Goal: Information Seeking & Learning: Learn about a topic

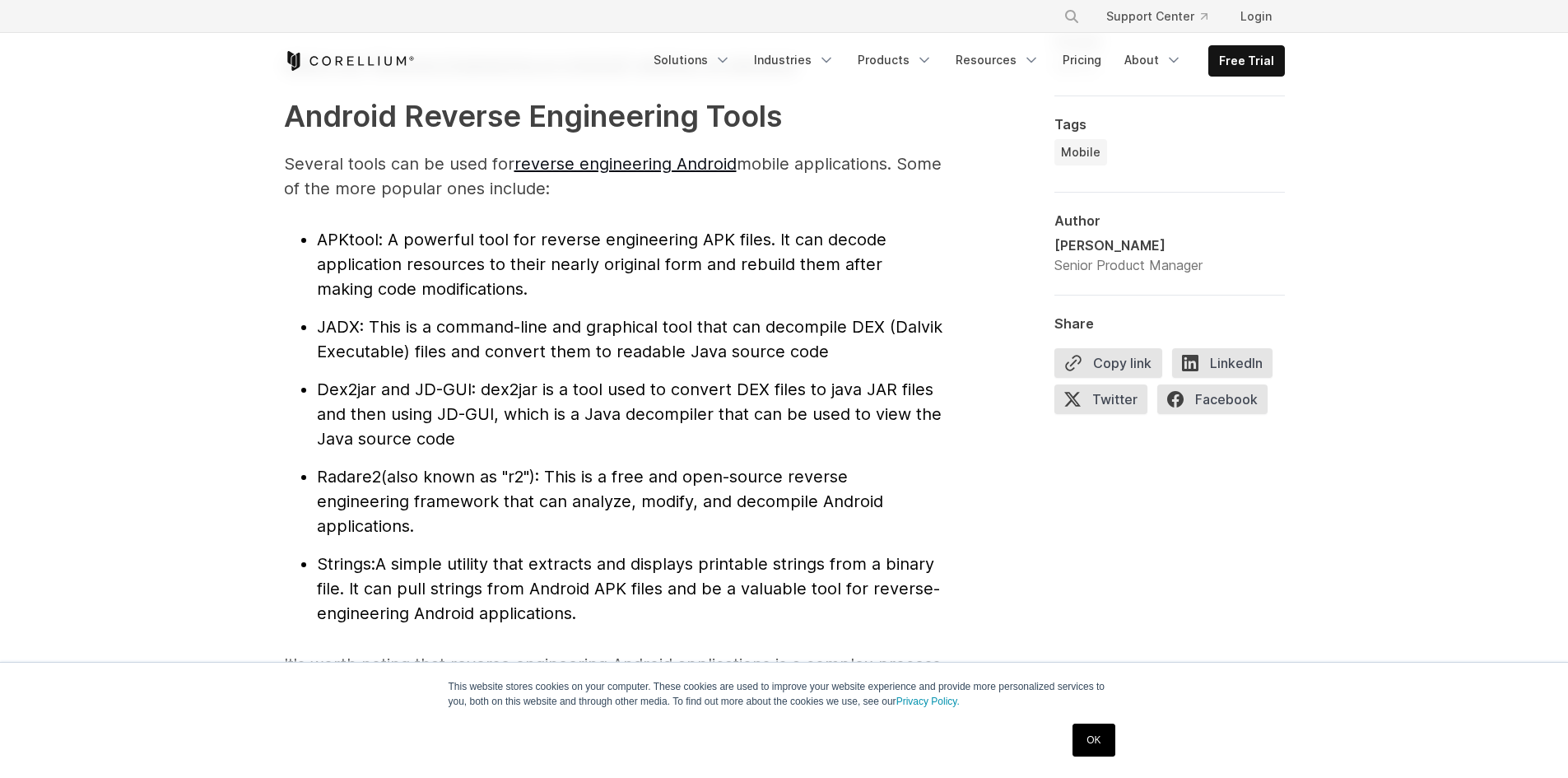
scroll to position [1732, 0]
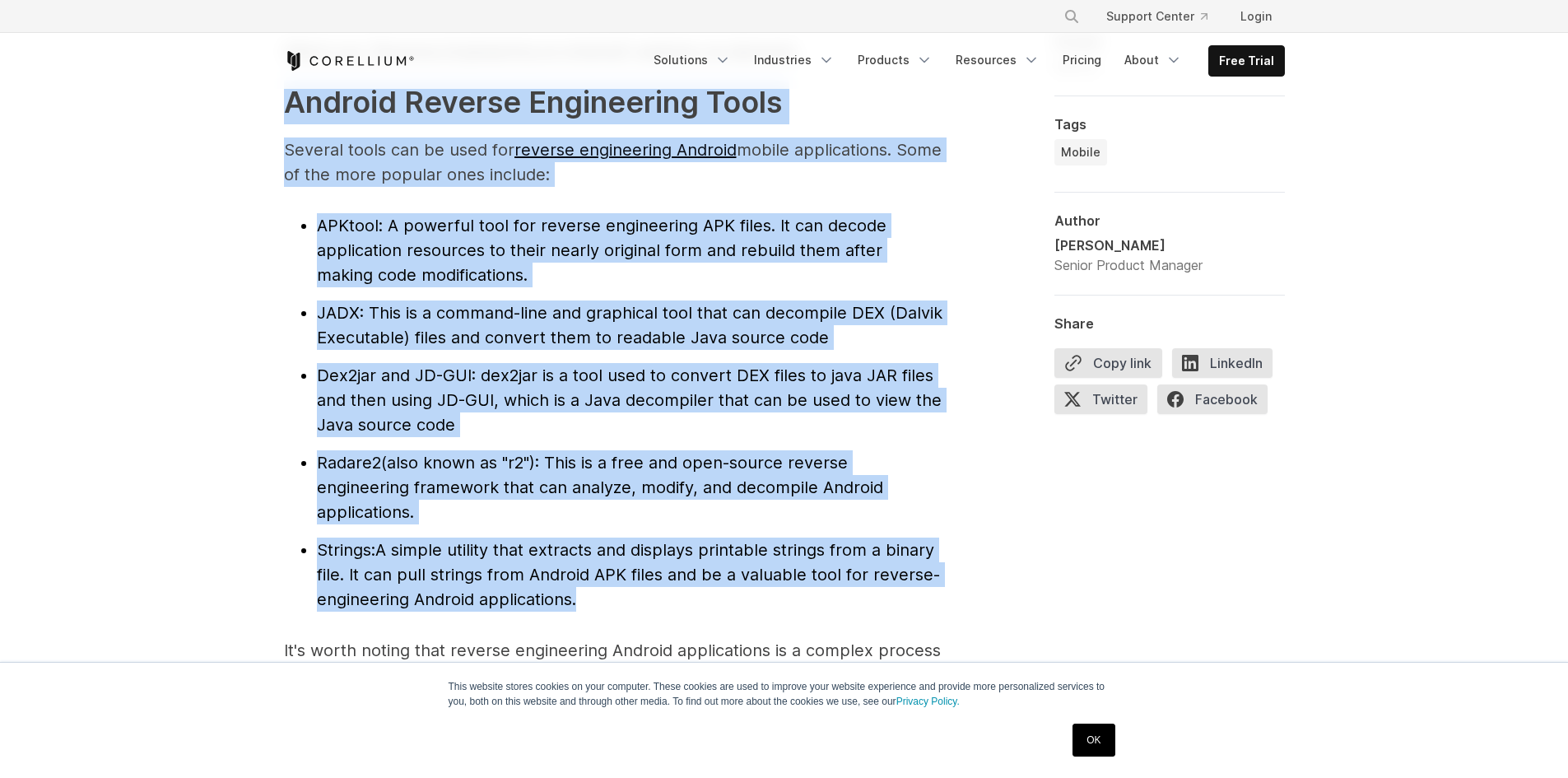
drag, startPoint x: 288, startPoint y: 102, endPoint x: 587, endPoint y: 604, distance: 584.3
click at [587, 604] on li "Strings: A simple utility that extracts and displays printable strings from a b…" at bounding box center [630, 575] width 626 height 74
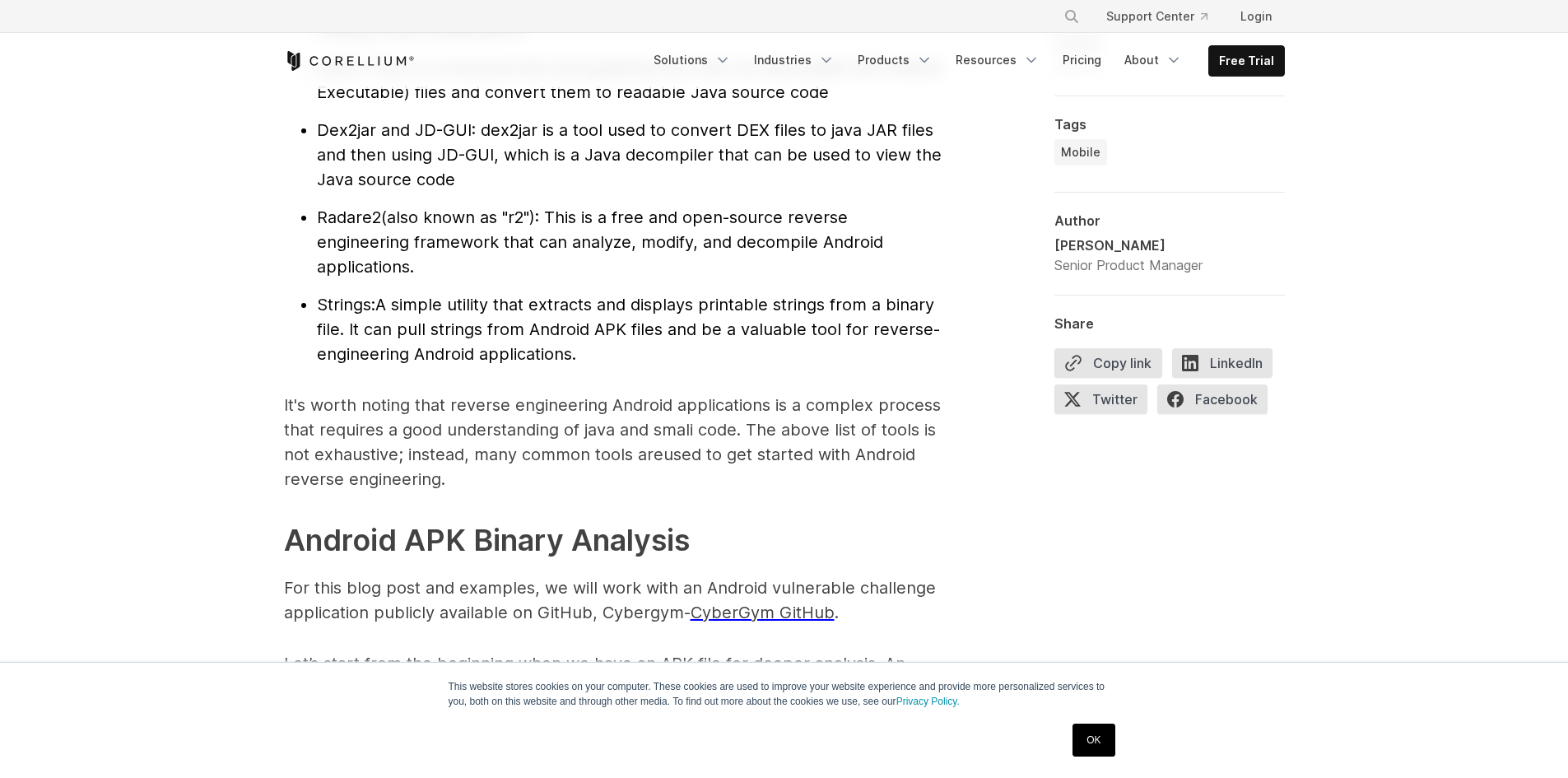
scroll to position [1981, 0]
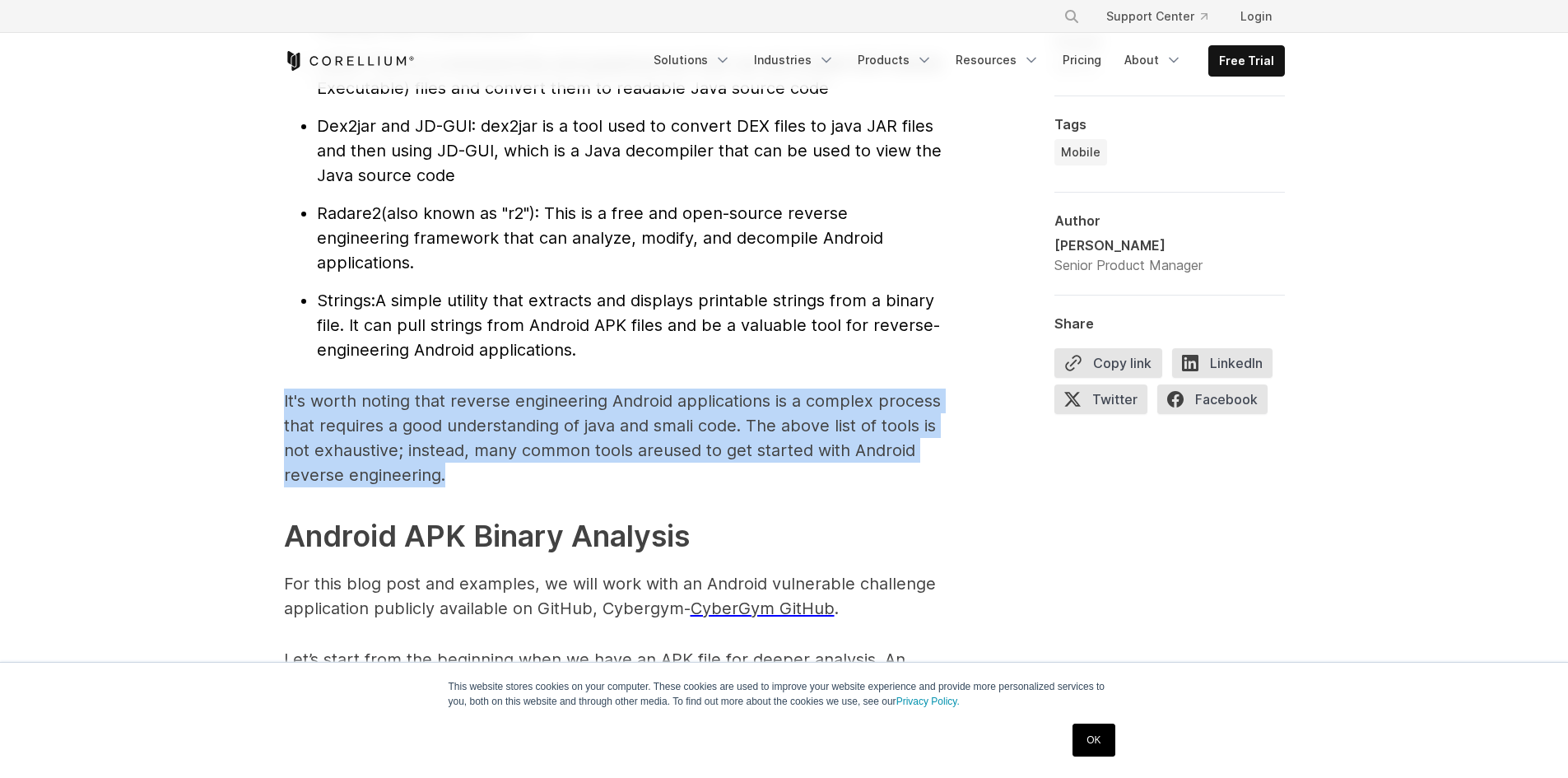
drag, startPoint x: 286, startPoint y: 401, endPoint x: 465, endPoint y: 476, distance: 194.1
click at [465, 476] on p "It's worth noting that reverse engineering Android applications is a complex pr…" at bounding box center [613, 438] width 659 height 99
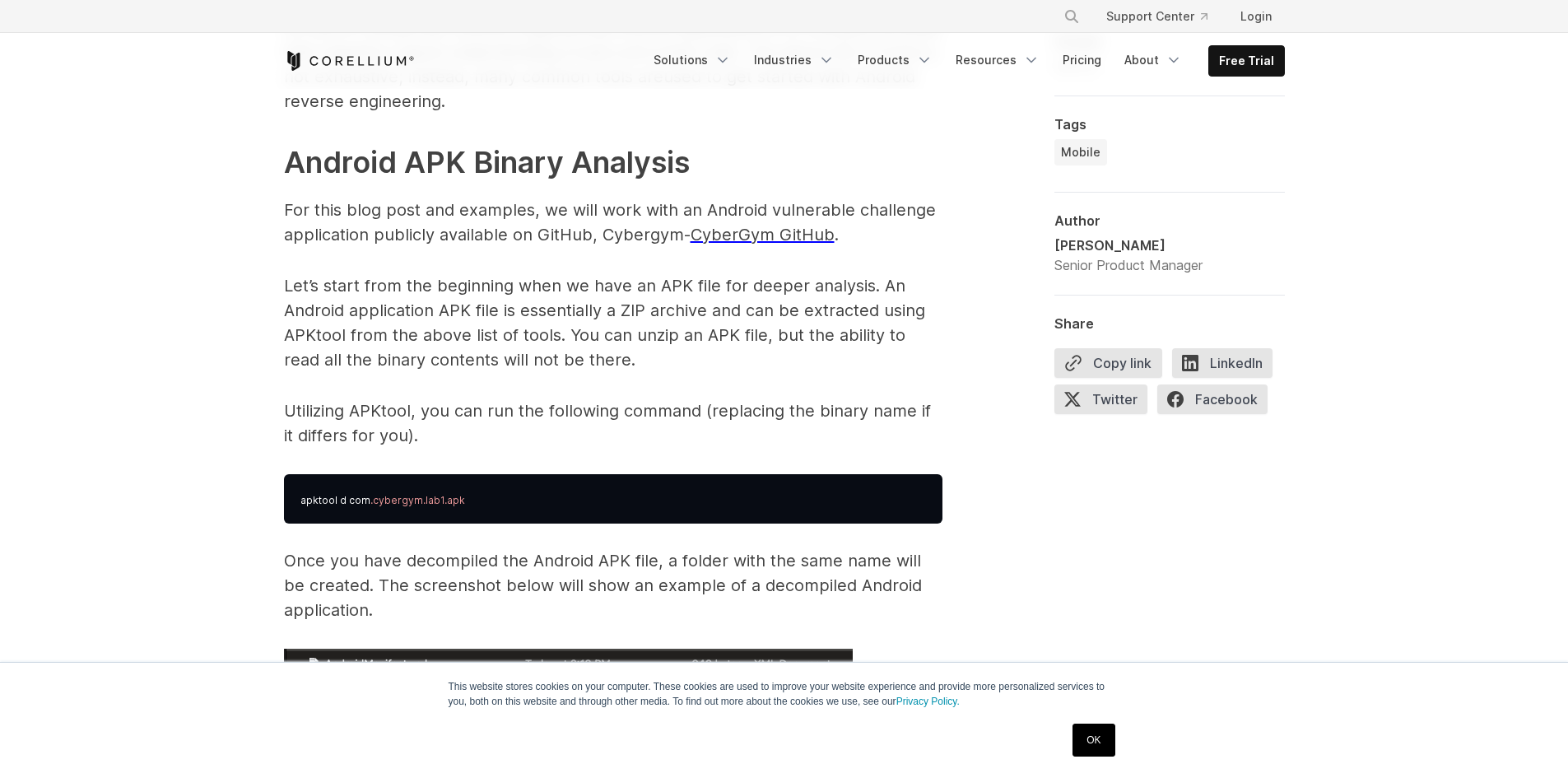
scroll to position [2361, 0]
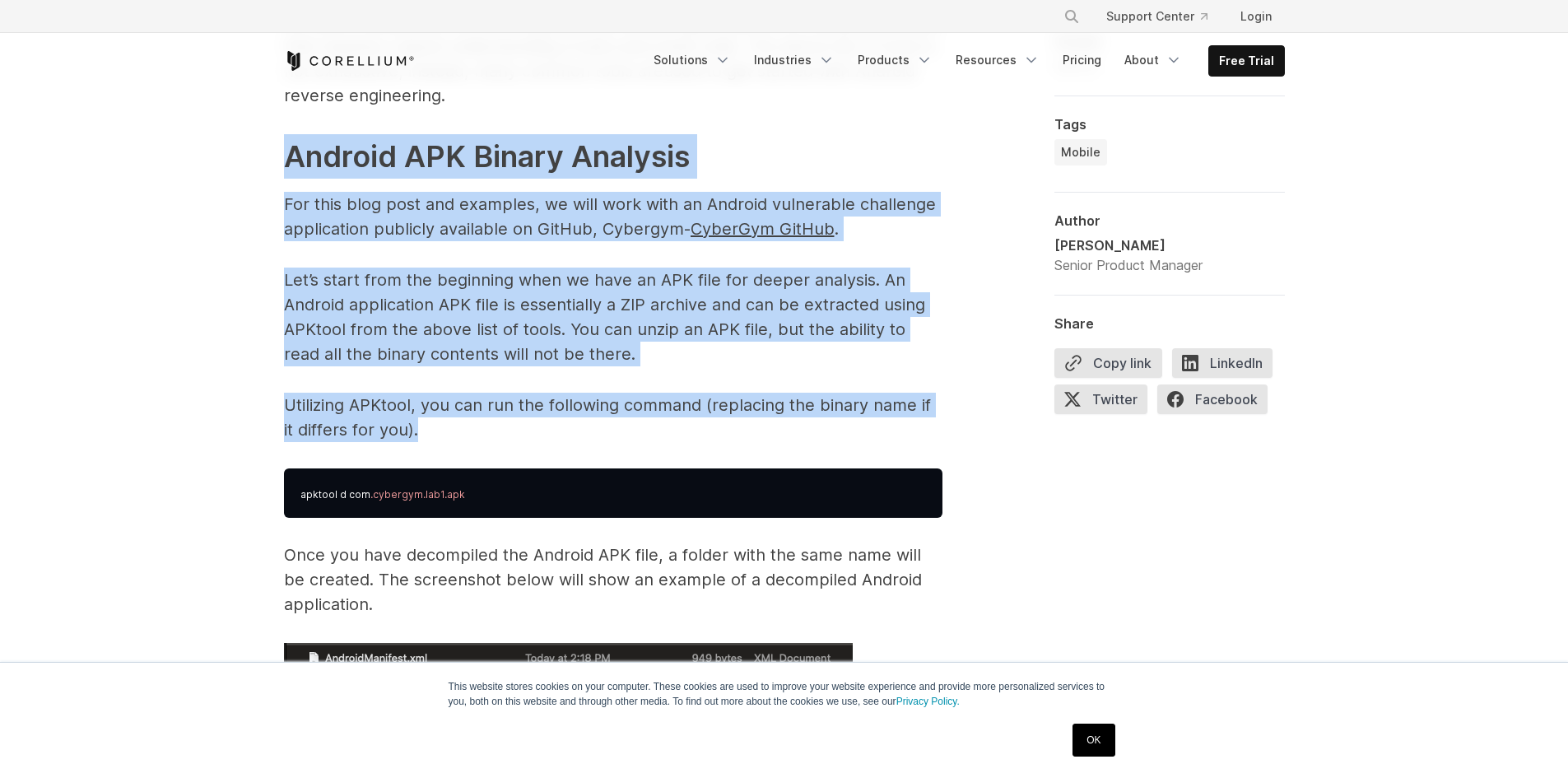
drag, startPoint x: 291, startPoint y: 150, endPoint x: 430, endPoint y: 431, distance: 313.5
click at [430, 431] on p "Utilizing APKtool, you can run the following command (replacing the binary name…" at bounding box center [613, 418] width 659 height 49
drag, startPoint x: 430, startPoint y: 431, endPoint x: 292, endPoint y: 144, distance: 318.5
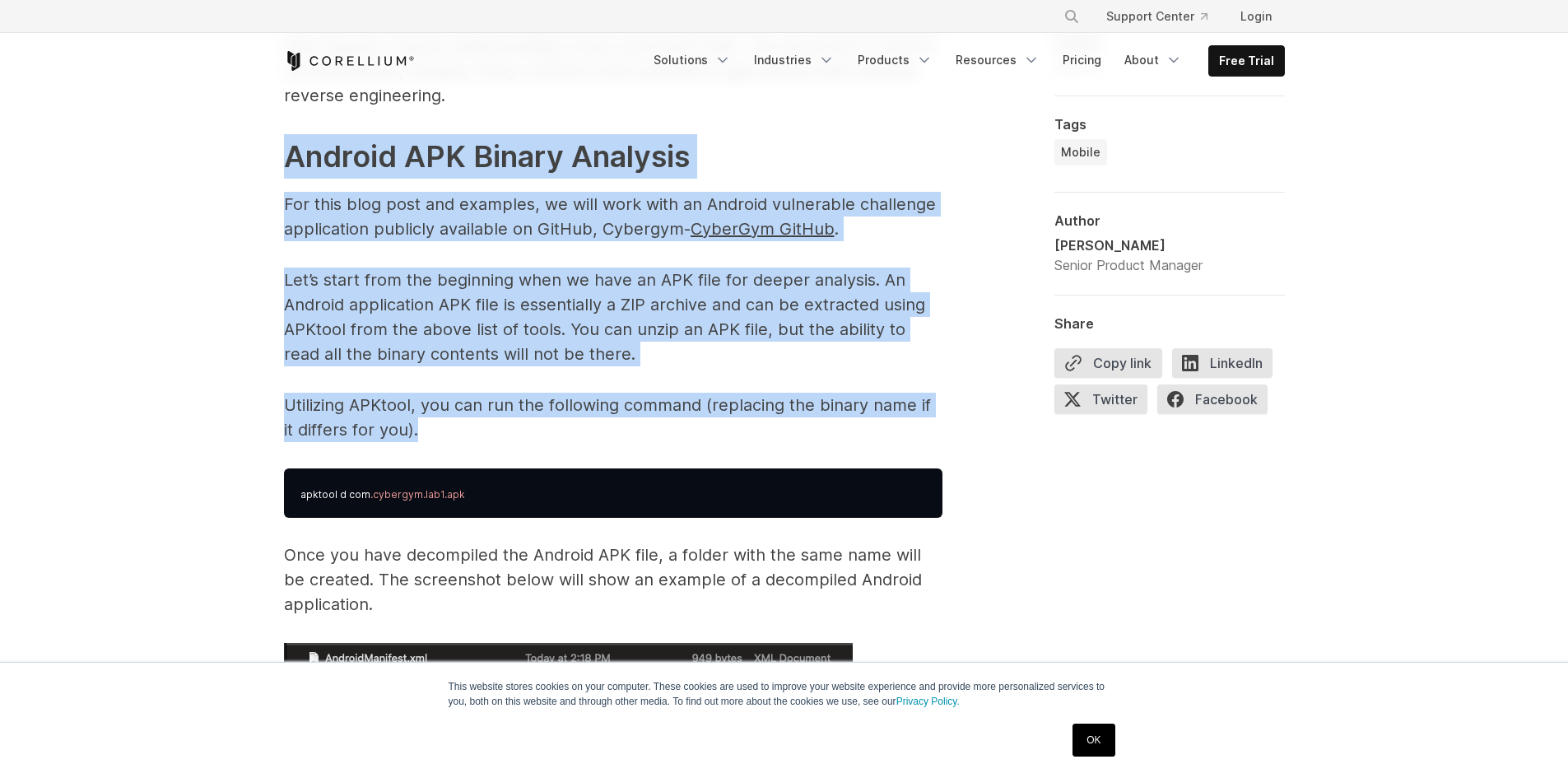
click at [292, 144] on strong "Android APK Binary Analysis" at bounding box center [487, 157] width 406 height 37
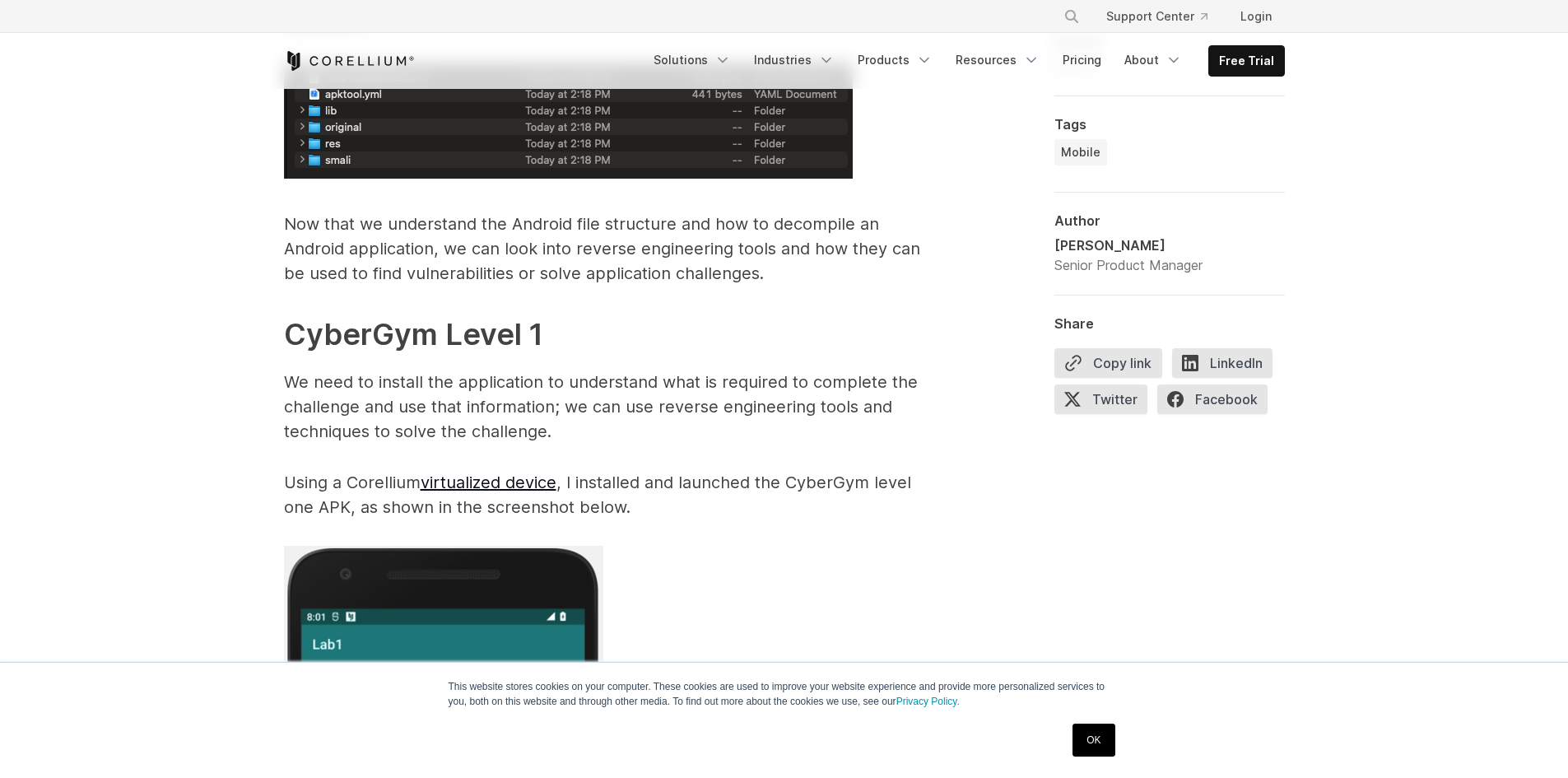
scroll to position [3047, 0]
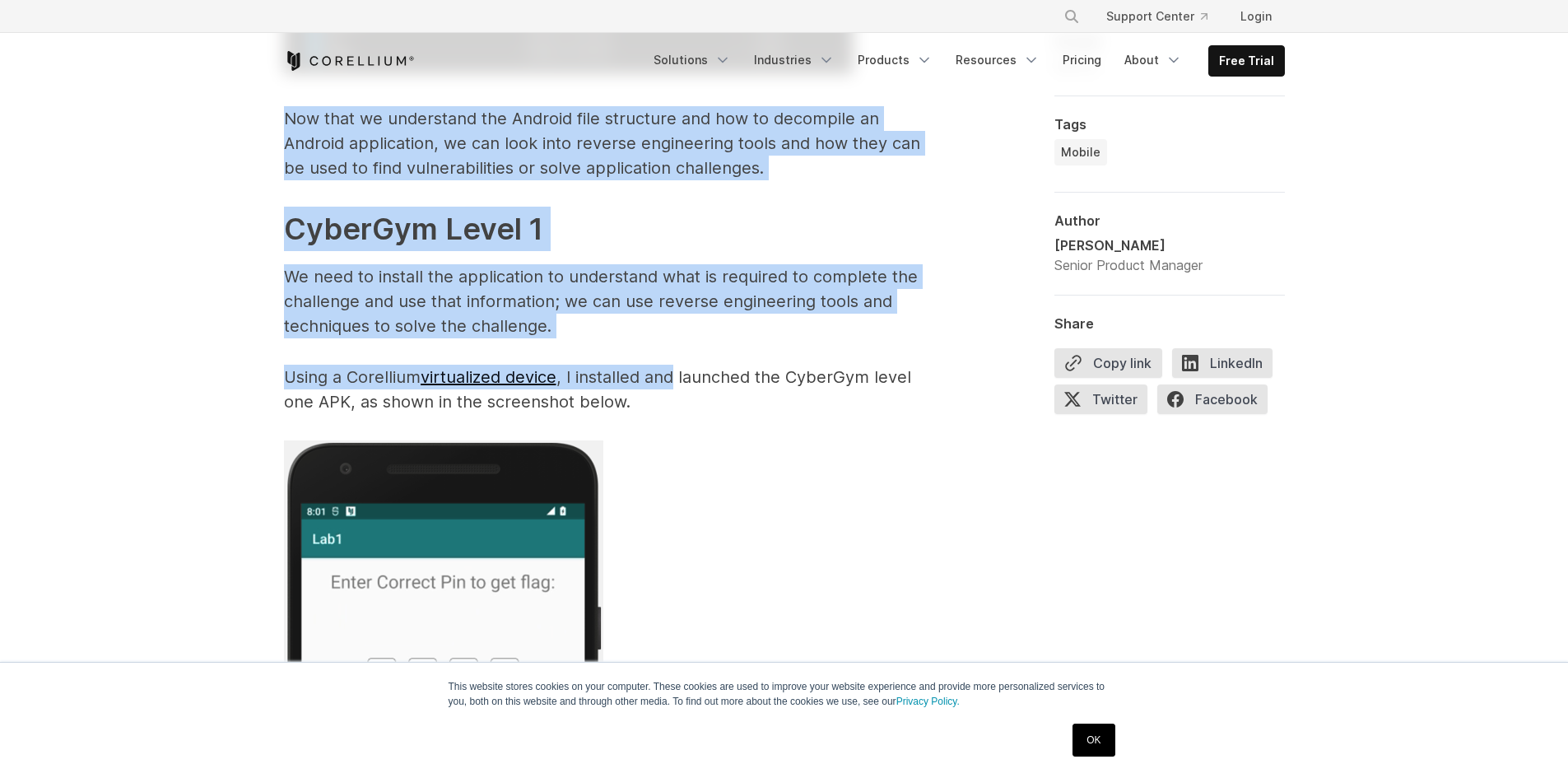
drag, startPoint x: 284, startPoint y: 117, endPoint x: 675, endPoint y: 380, distance: 471.2
click at [675, 380] on p "Using a Corellium virtualized device , I installed and launched the CyberGym le…" at bounding box center [613, 389] width 659 height 49
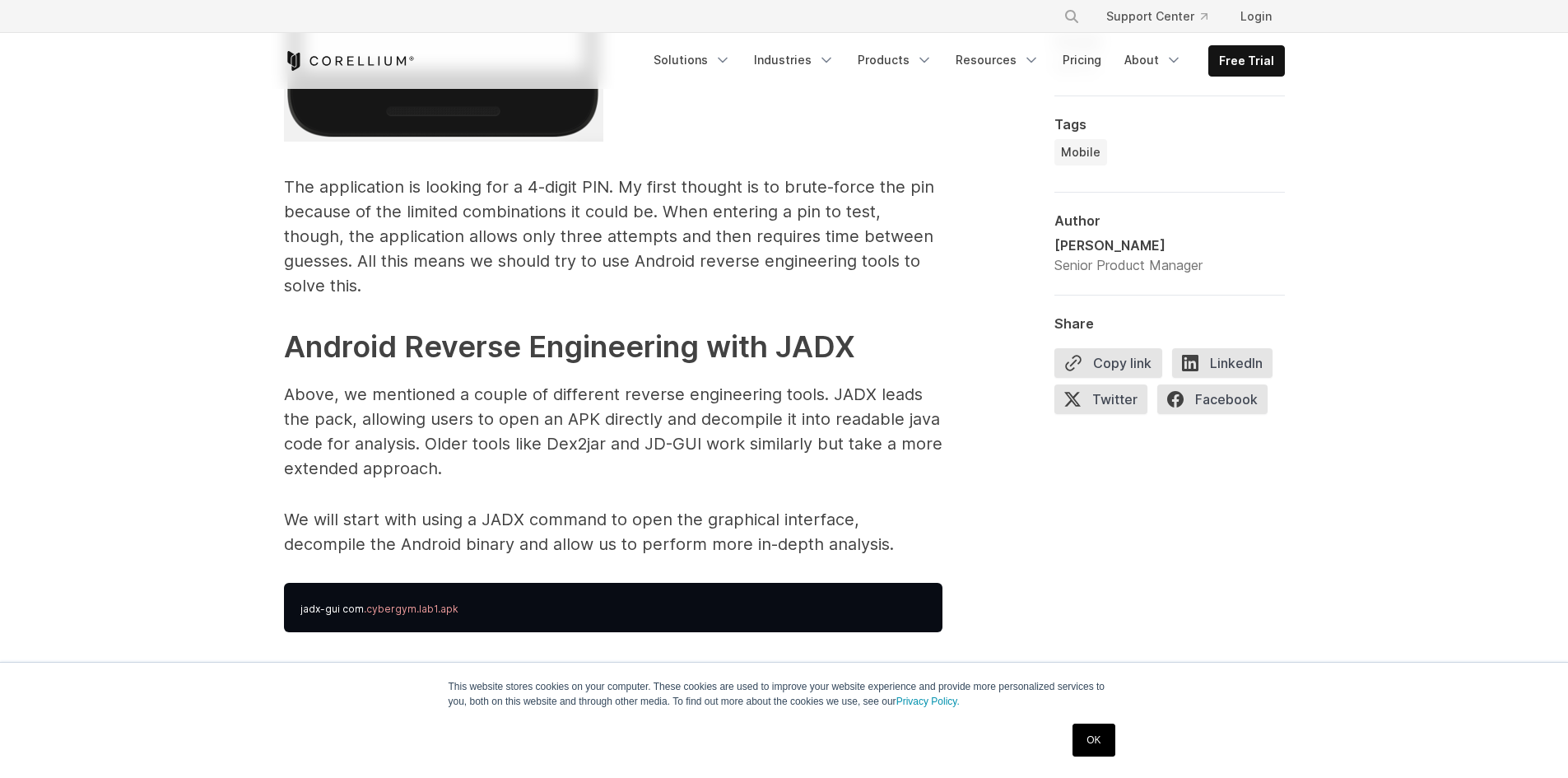
scroll to position [3985, 0]
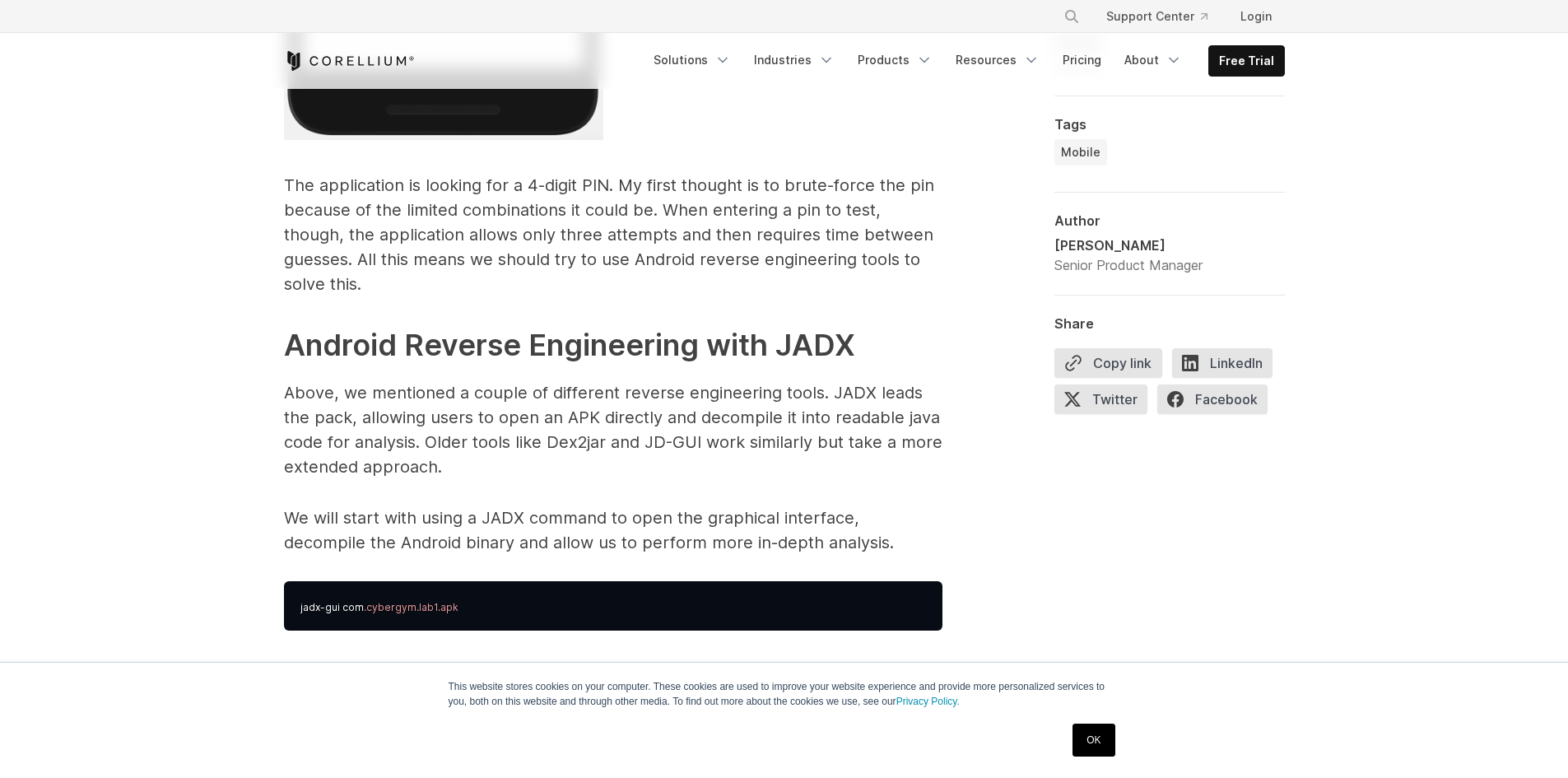
click at [621, 231] on p "The application is looking for a 4-digit PIN. My first thought is to brute-forc…" at bounding box center [613, 235] width 659 height 124
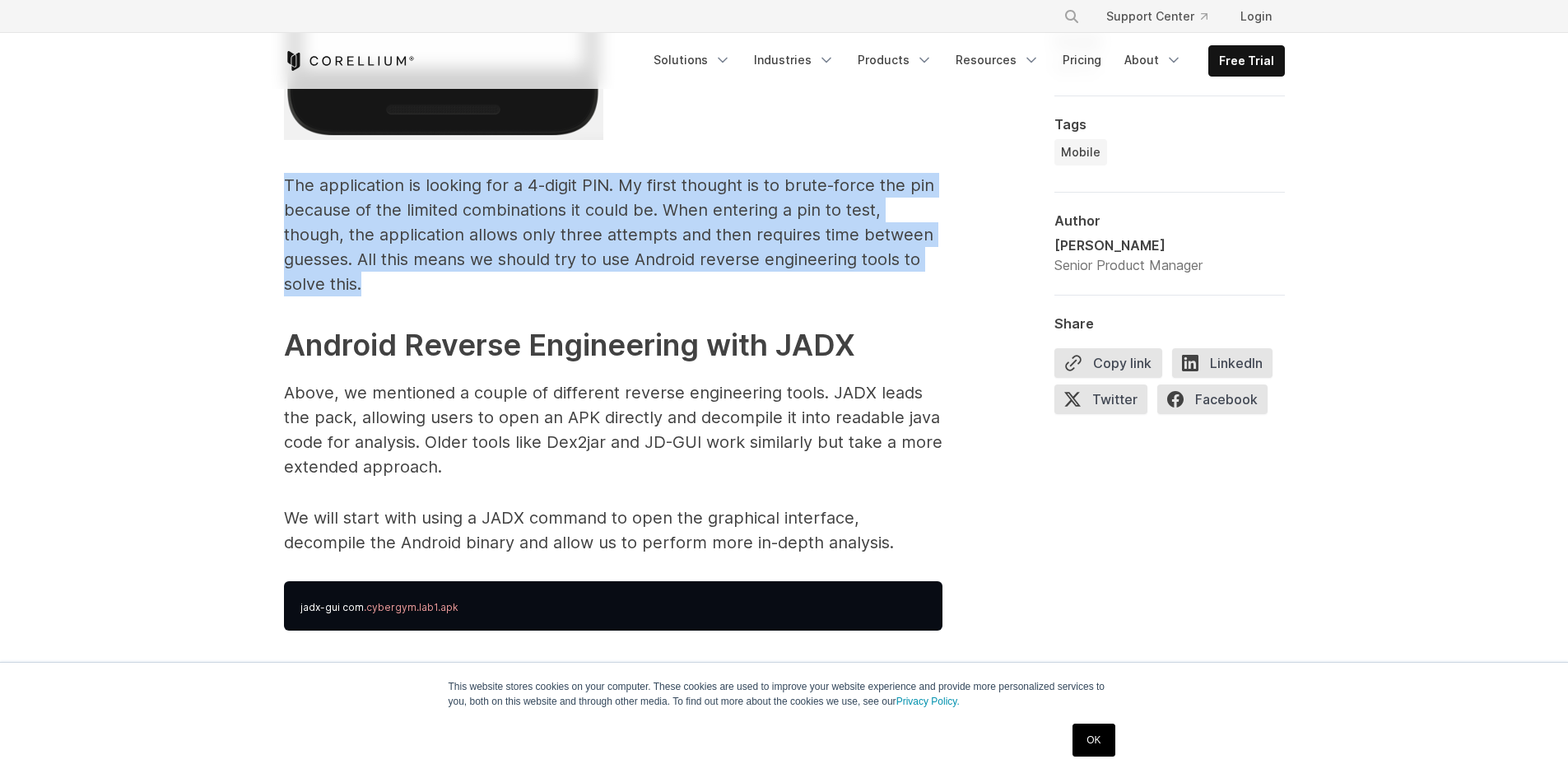
click at [621, 231] on p "The application is looking for a 4-digit PIN. My first thought is to brute-forc…" at bounding box center [613, 235] width 659 height 124
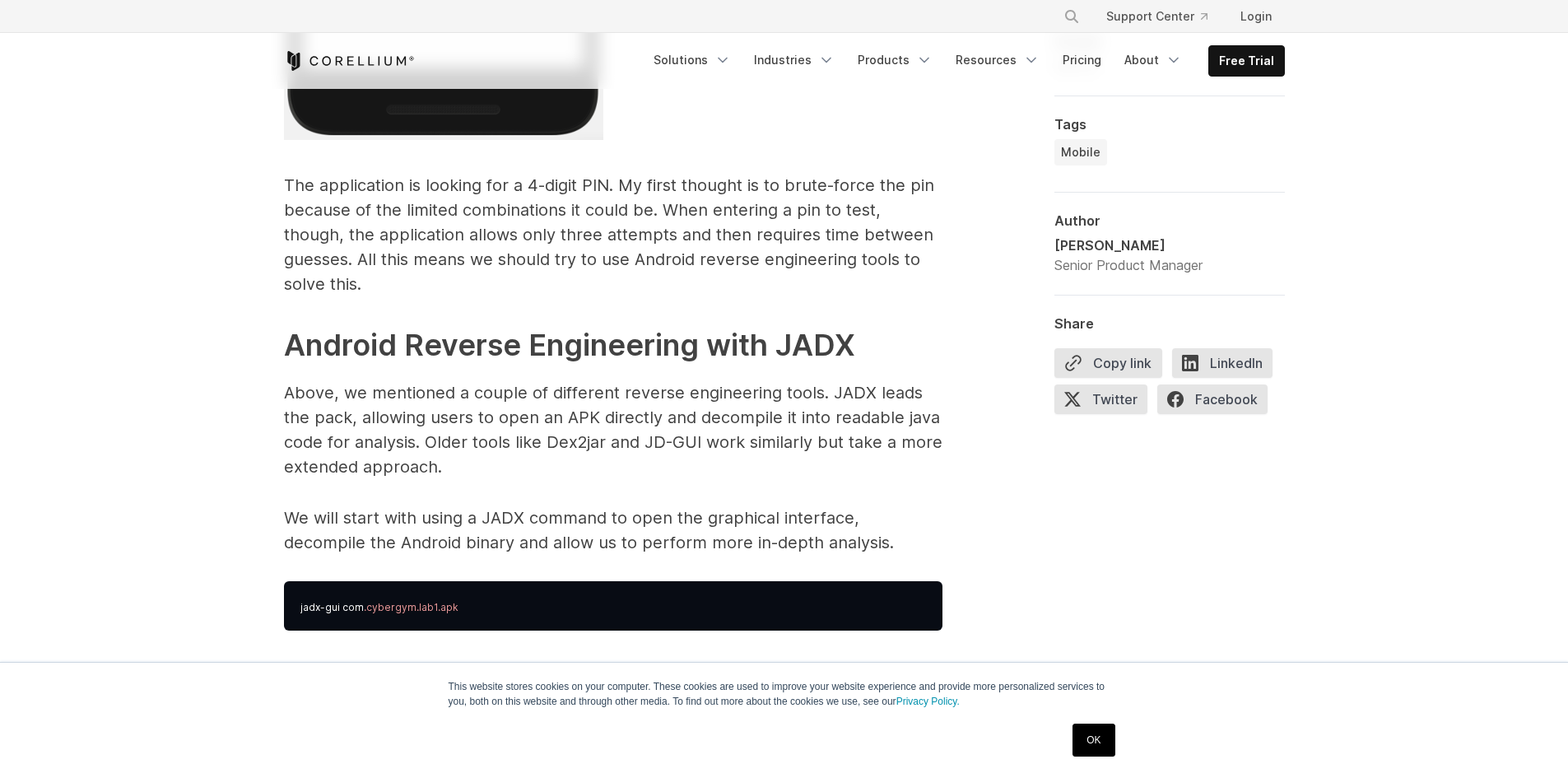
click at [610, 390] on p "Above, we mentioned a couple of different reverse engineering tools. JADX leads…" at bounding box center [613, 430] width 659 height 99
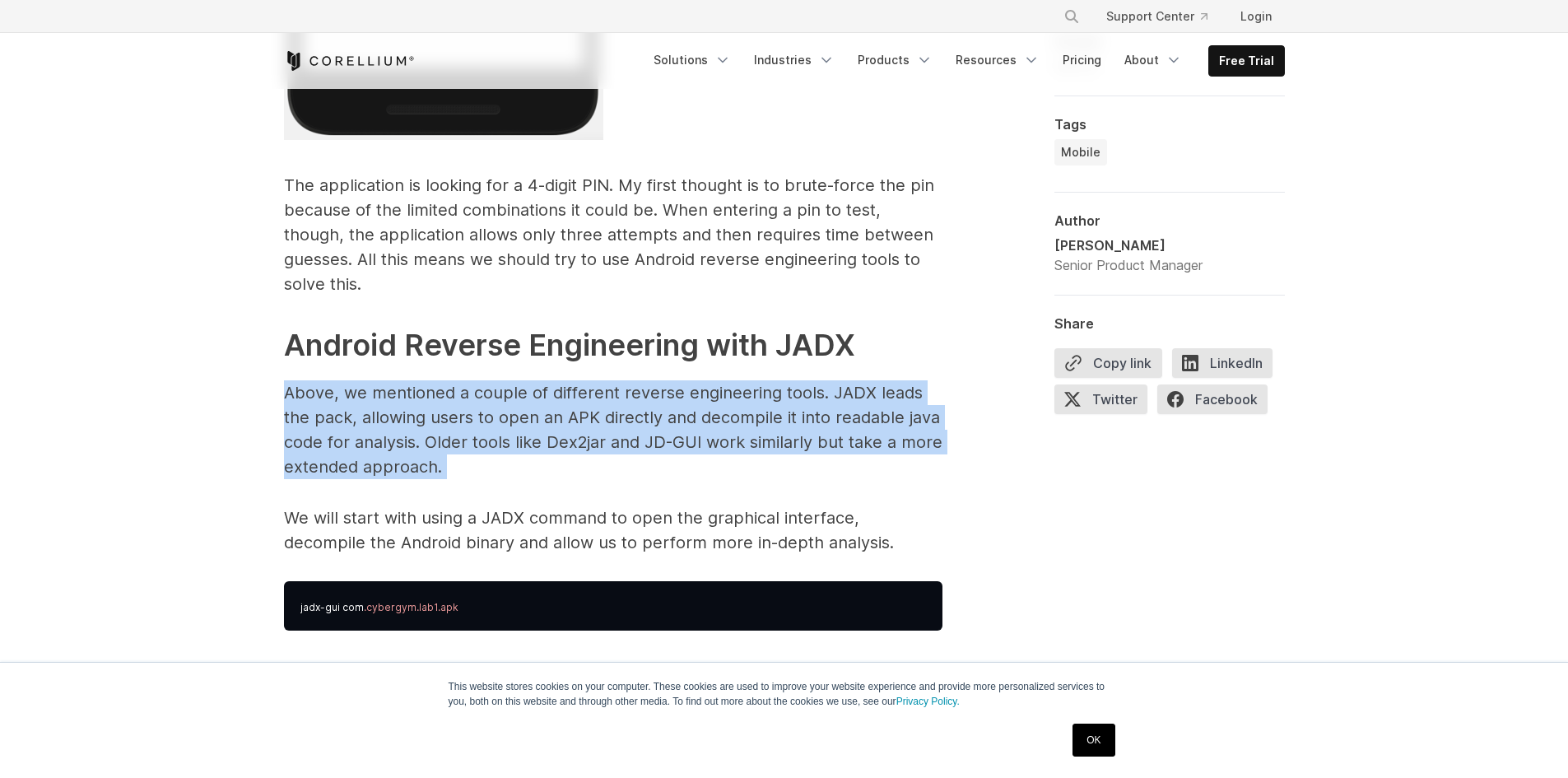
click at [610, 390] on p "Above, we mentioned a couple of different reverse engineering tools. JADX leads…" at bounding box center [613, 430] width 659 height 99
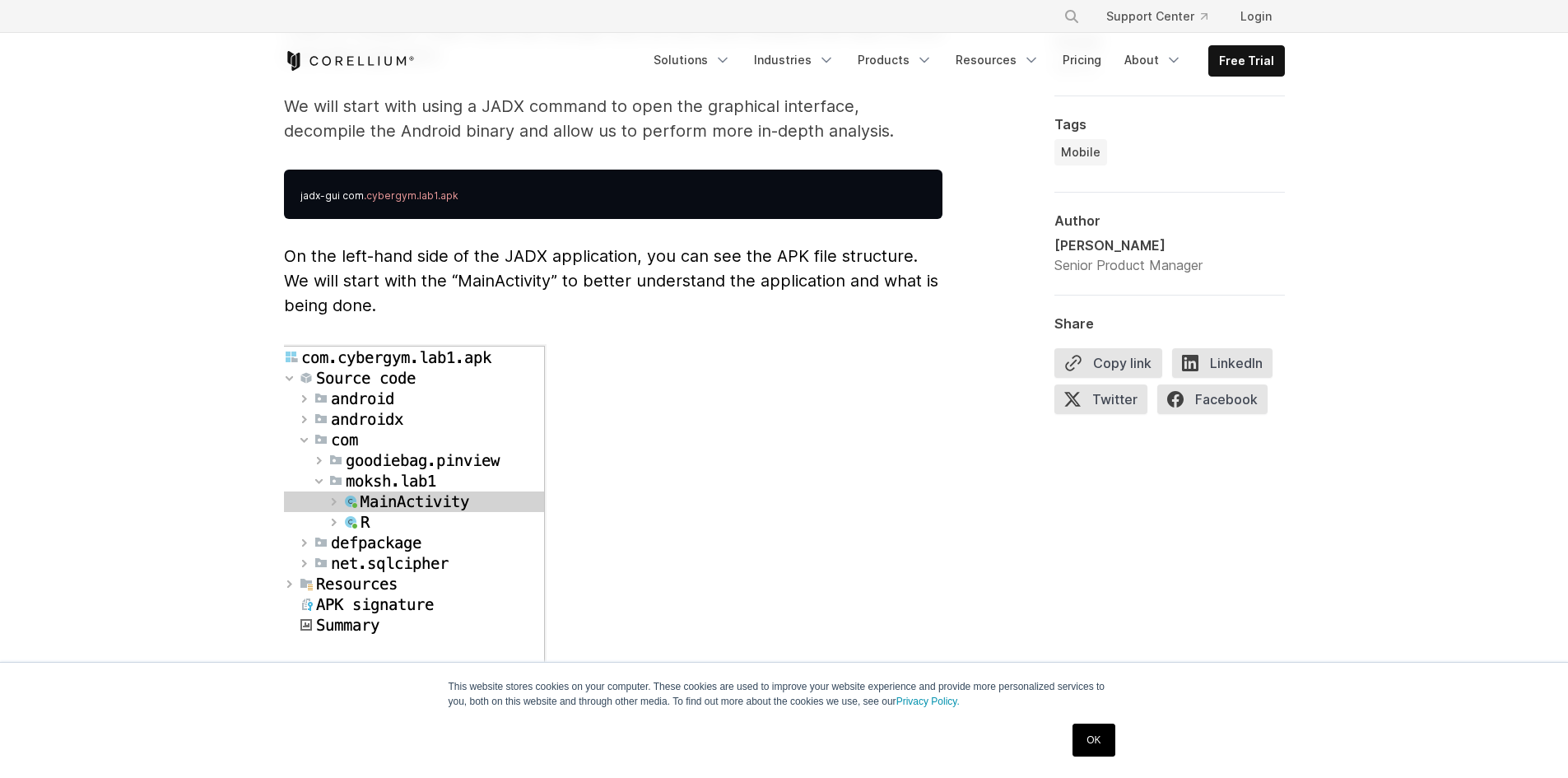
scroll to position [4400, 0]
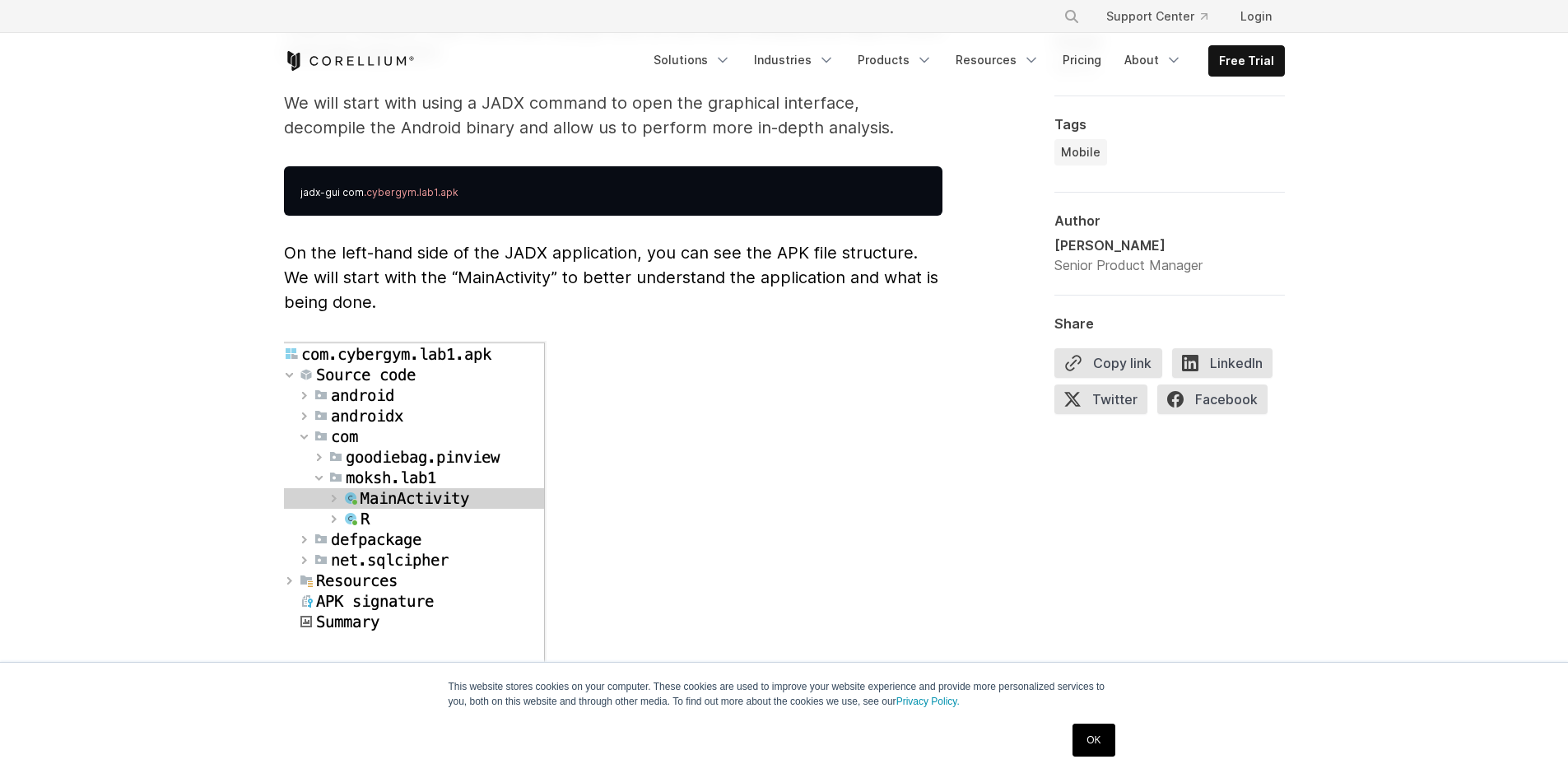
click at [599, 240] on p "On the left-hand side of the JADX application, you can see the APK file structu…" at bounding box center [613, 277] width 659 height 74
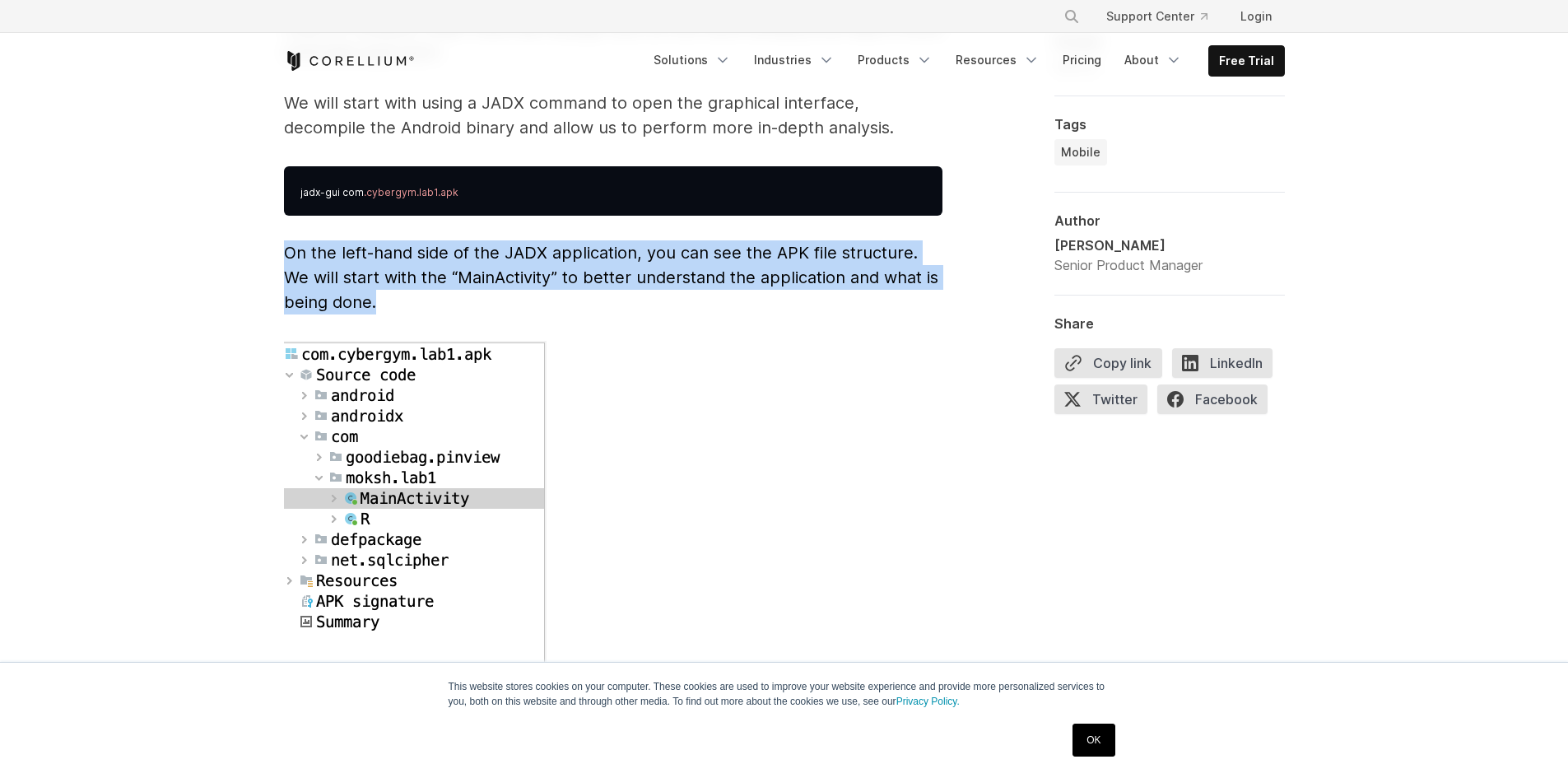
click at [599, 240] on p "On the left-hand side of the JADX application, you can see the APK file structu…" at bounding box center [613, 277] width 659 height 74
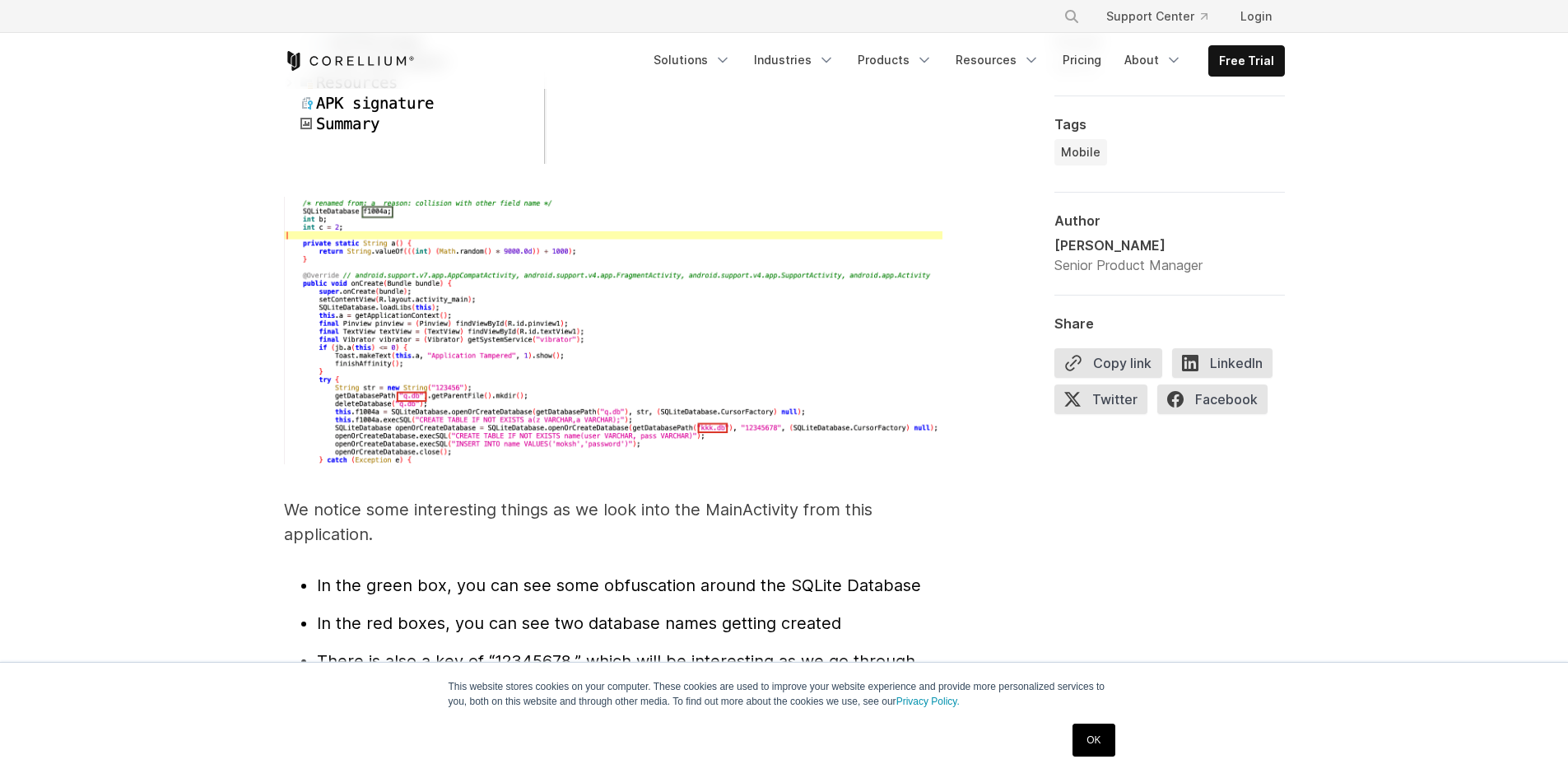
scroll to position [4899, 0]
click at [494, 362] on img at bounding box center [613, 330] width 659 height 268
